Goal: Find contact information: Find contact information

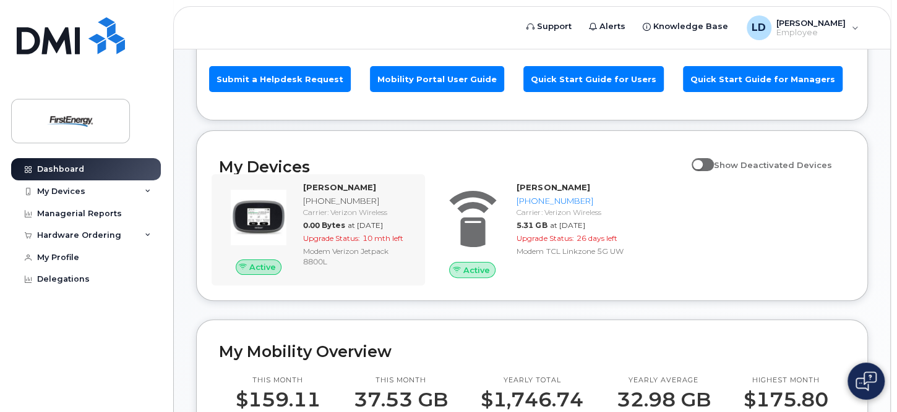
scroll to position [124, 0]
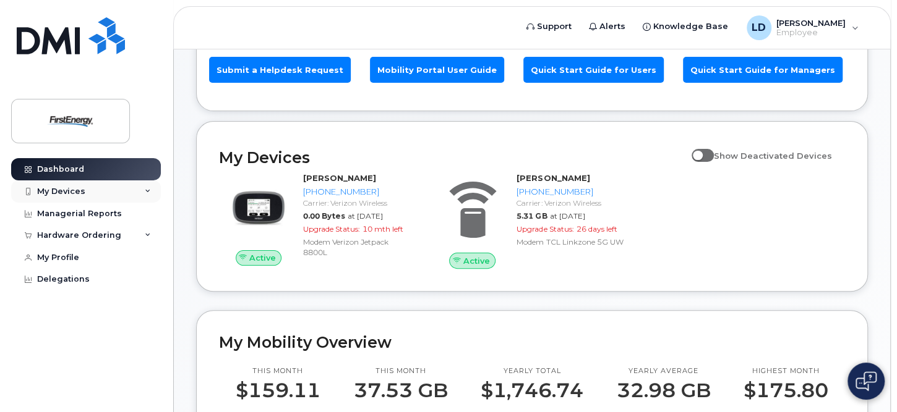
click at [149, 189] on icon at bounding box center [148, 192] width 6 height 6
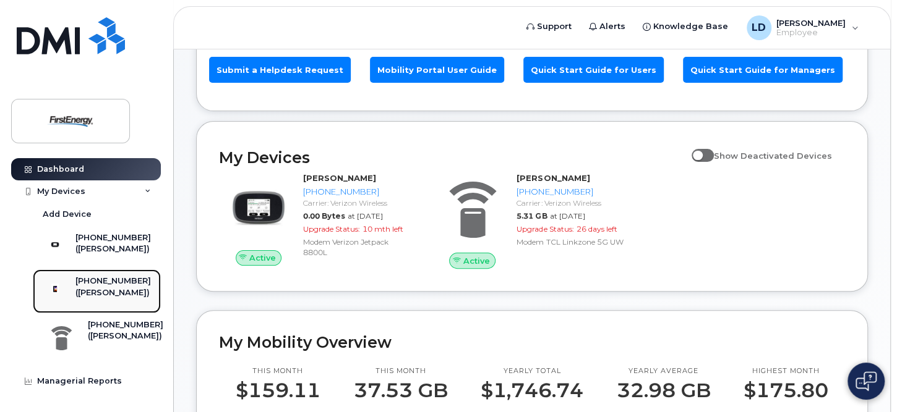
click at [103, 293] on div "([PERSON_NAME])" at bounding box center [112, 293] width 75 height 11
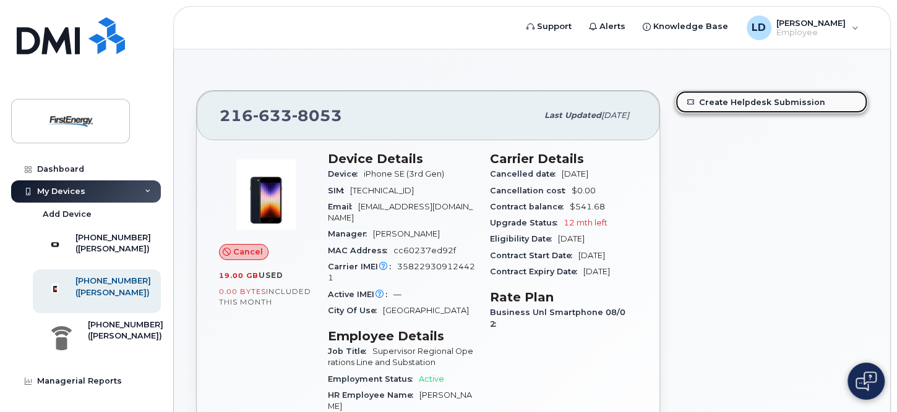
click at [764, 104] on link "Create Helpdesk Submission" at bounding box center [771, 102] width 192 height 22
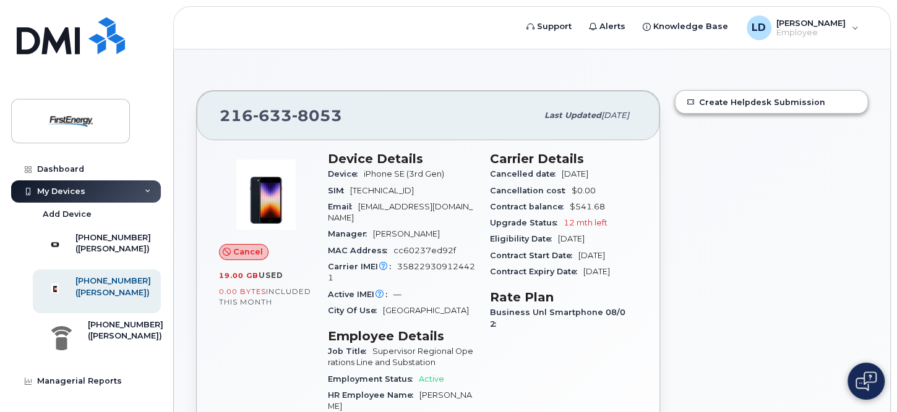
drag, startPoint x: 278, startPoint y: 301, endPoint x: 216, endPoint y: 248, distance: 81.6
click at [216, 248] on div "Cancel 19.00 GB  used 0.00 Bytes  included this month" at bounding box center [265, 355] width 109 height 422
click at [442, 311] on div "City Of Use Cleveland" at bounding box center [401, 311] width 147 height 16
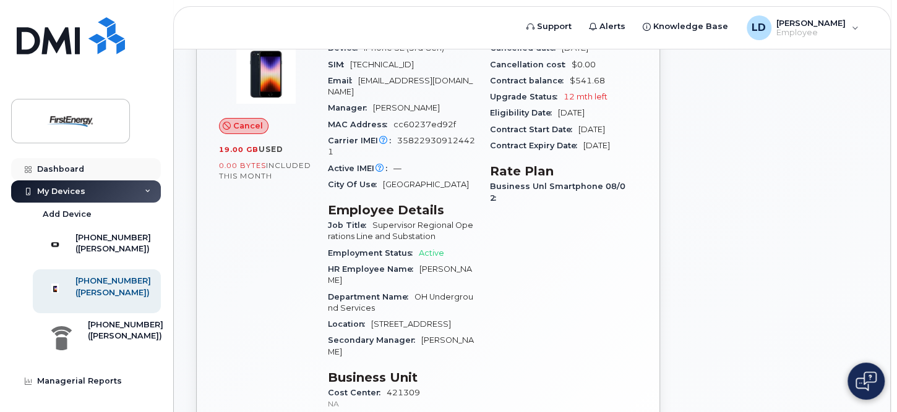
scroll to position [62, 0]
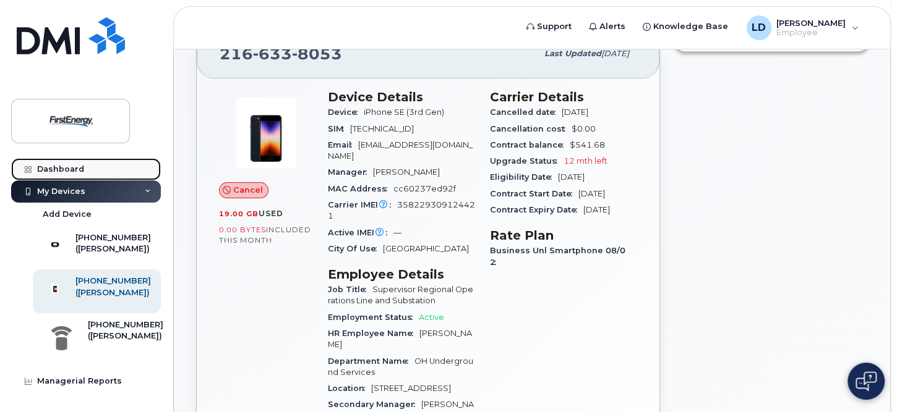
drag, startPoint x: 70, startPoint y: 170, endPoint x: 75, endPoint y: 173, distance: 6.4
click at [70, 171] on div "Dashboard" at bounding box center [60, 169] width 47 height 10
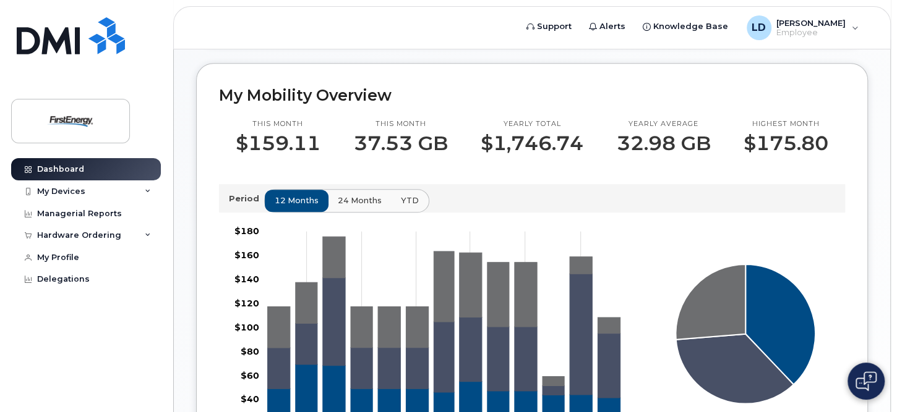
scroll to position [124, 0]
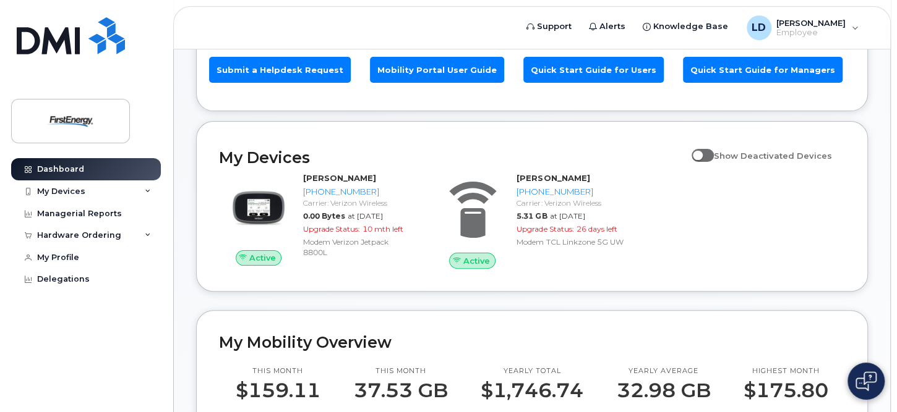
click at [710, 149] on span at bounding box center [702, 155] width 22 height 12
click at [701, 144] on input "Show Deactivated Devices" at bounding box center [696, 149] width 10 height 10
checkbox input "true"
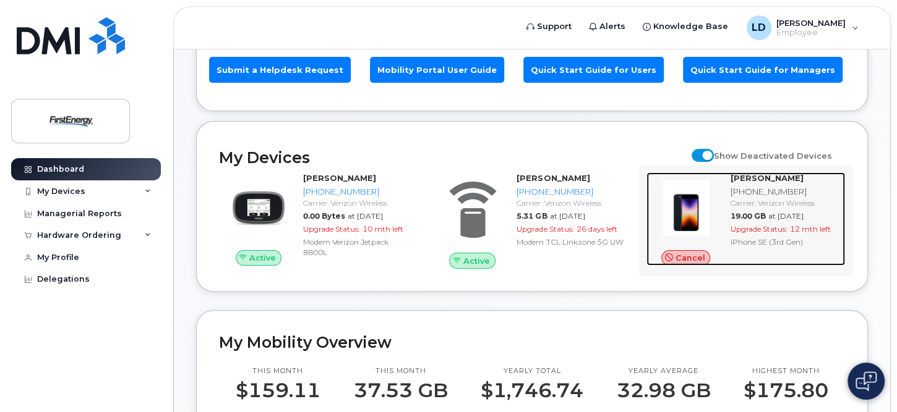
click at [753, 186] on div "[PHONE_NUMBER]" at bounding box center [784, 192] width 109 height 12
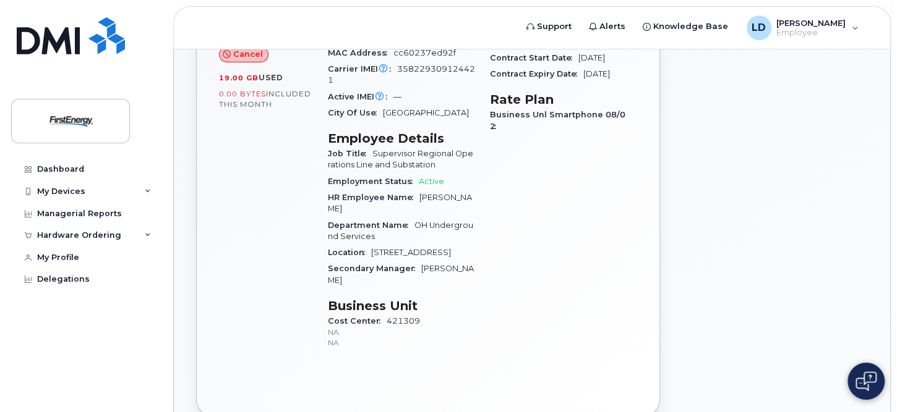
scroll to position [186, 0]
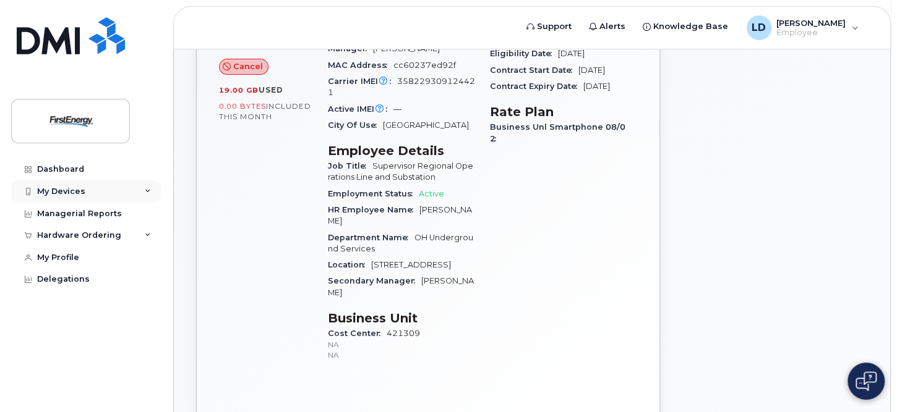
click at [83, 189] on div "My Devices" at bounding box center [61, 192] width 48 height 10
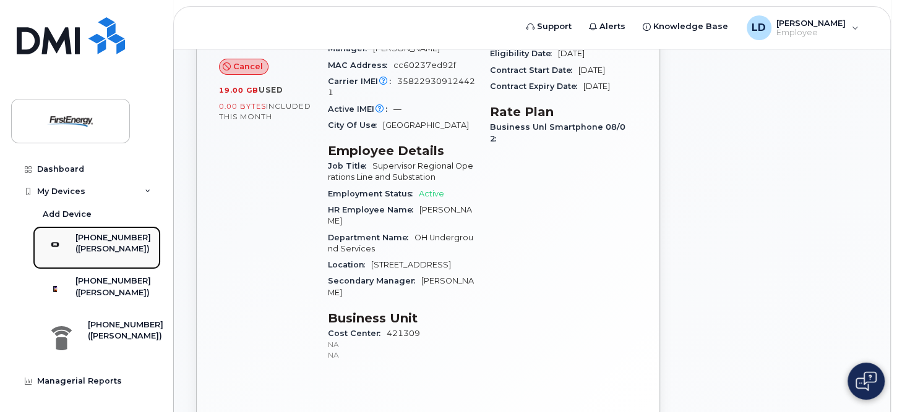
click at [112, 246] on div "([PERSON_NAME])" at bounding box center [112, 249] width 75 height 11
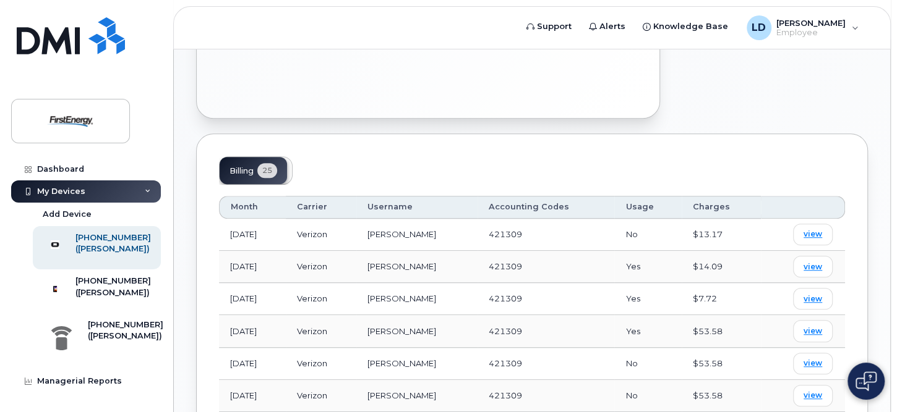
scroll to position [557, 0]
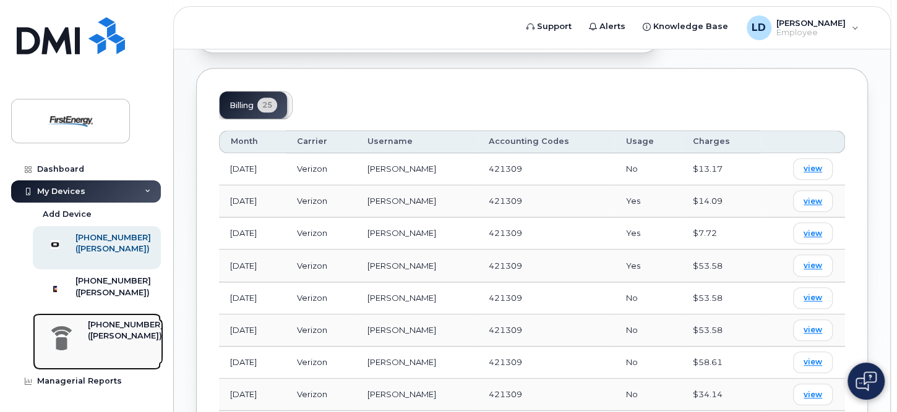
click at [109, 331] on div "[PHONE_NUMBER]" at bounding box center [125, 325] width 75 height 11
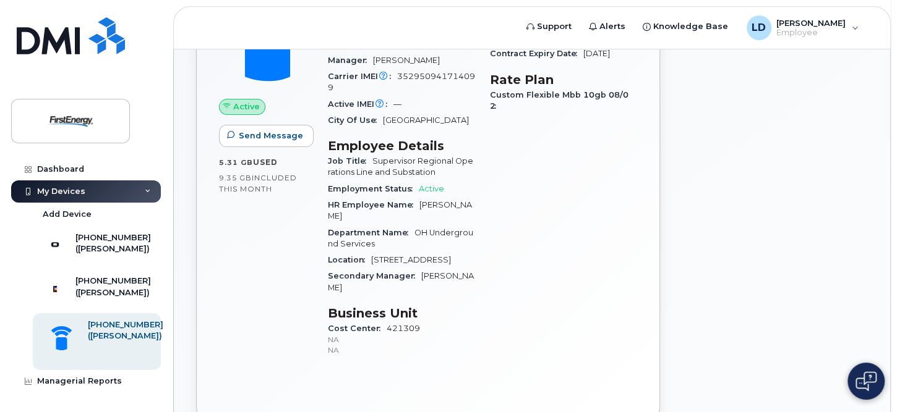
scroll to position [495, 0]
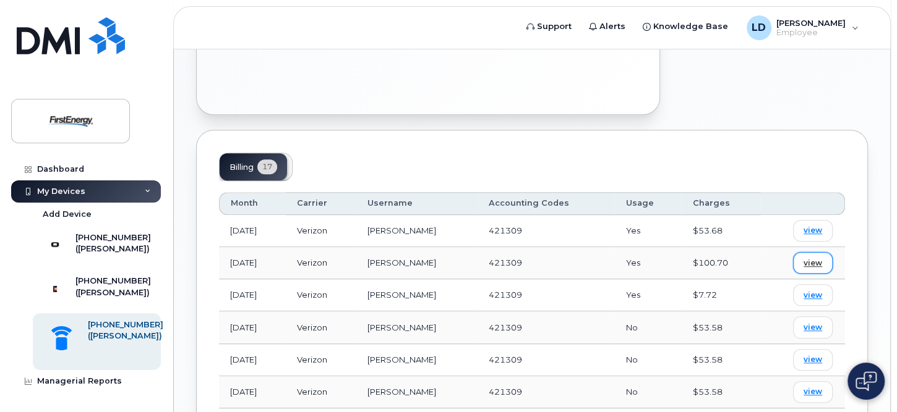
click at [815, 260] on span "view" at bounding box center [812, 263] width 19 height 11
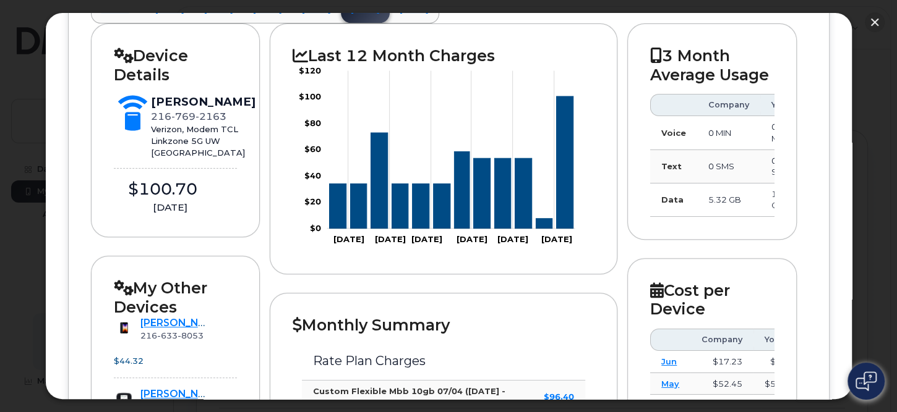
scroll to position [186, 0]
